Goal: Information Seeking & Learning: Compare options

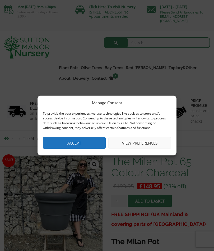
click at [79, 144] on button "Accept" at bounding box center [74, 143] width 63 height 12
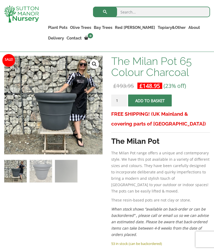
scroll to position [90, 0]
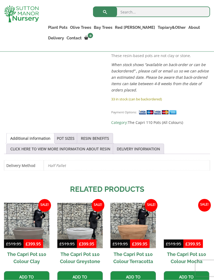
scroll to position [245, 0]
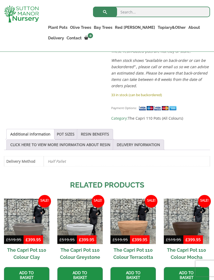
click at [69, 129] on link "POT SIZES" at bounding box center [66, 134] width 18 height 10
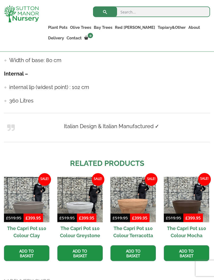
scroll to position [416, 0]
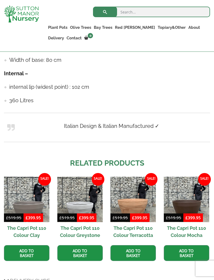
click at [27, 201] on img at bounding box center [26, 199] width 45 height 45
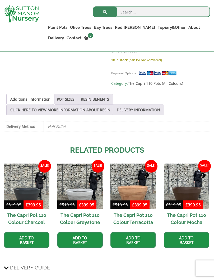
scroll to position [280, 0]
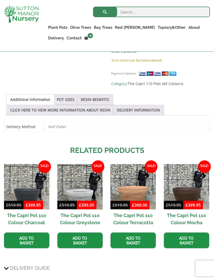
click at [184, 203] on span "£ 399.95" at bounding box center [194, 205] width 20 height 8
